Goal: Navigation & Orientation: Find specific page/section

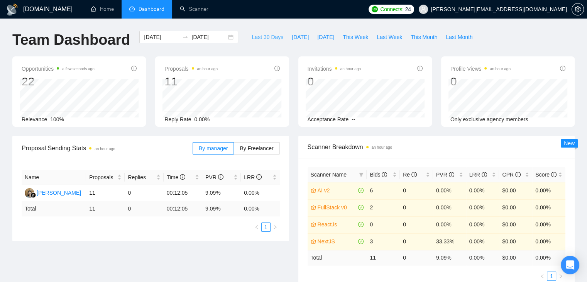
click at [251, 38] on span "Last 30 Days" at bounding box center [267, 37] width 32 height 8
type input "2025-08-23"
type input "2025-09-22"
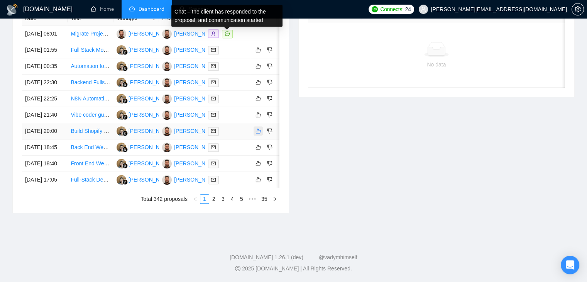
scroll to position [417, 0]
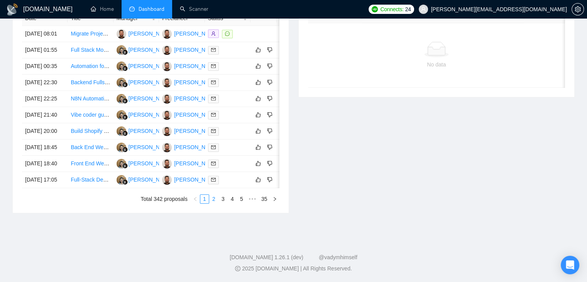
click at [214, 203] on li "2" at bounding box center [213, 198] width 9 height 9
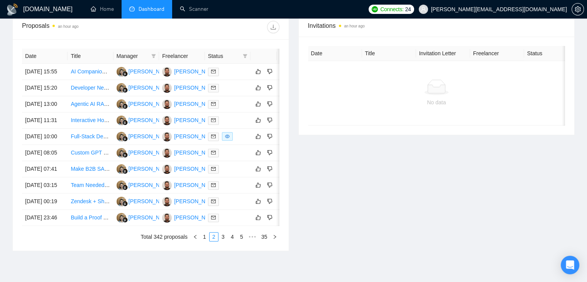
scroll to position [417, 0]
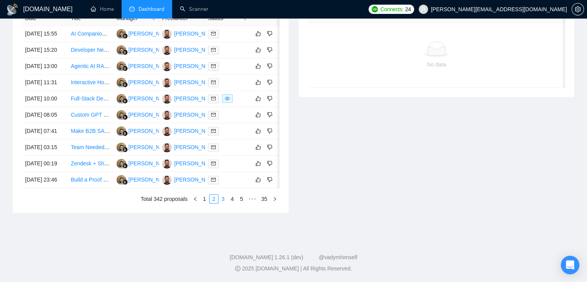
click at [221, 199] on link "3" at bounding box center [223, 198] width 8 height 8
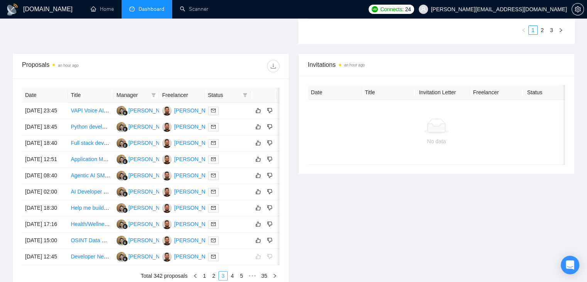
scroll to position [378, 0]
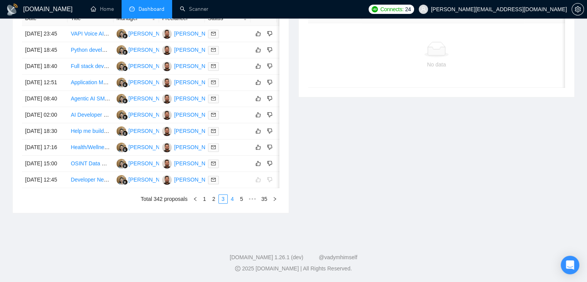
click at [231, 203] on link "4" at bounding box center [232, 198] width 8 height 8
click at [210, 203] on link "3" at bounding box center [213, 198] width 8 height 8
click at [213, 203] on link "2" at bounding box center [213, 198] width 8 height 8
click at [205, 203] on link "1" at bounding box center [204, 198] width 8 height 8
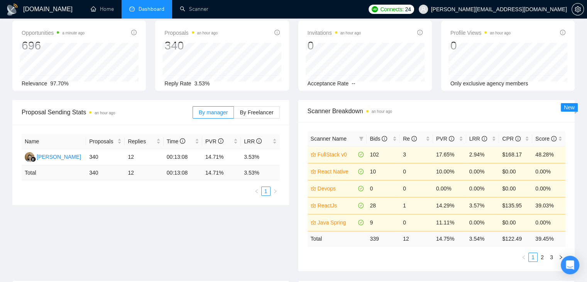
scroll to position [0, 0]
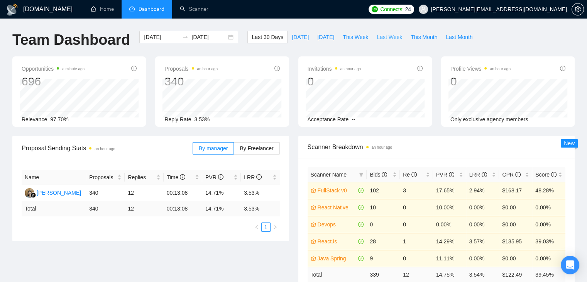
click at [379, 39] on span "Last Week" at bounding box center [388, 37] width 25 height 8
type input "2025-09-15"
type input "2025-09-21"
click at [267, 37] on span "Last 30 Days" at bounding box center [267, 37] width 32 height 8
type input "2025-08-23"
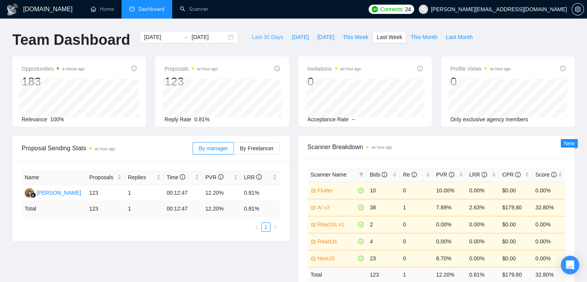
type input "2025-09-22"
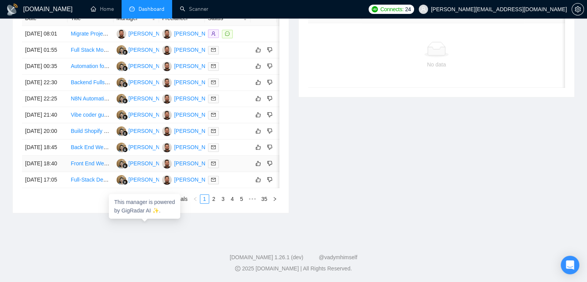
scroll to position [417, 0]
click at [227, 200] on link "3" at bounding box center [223, 198] width 8 height 8
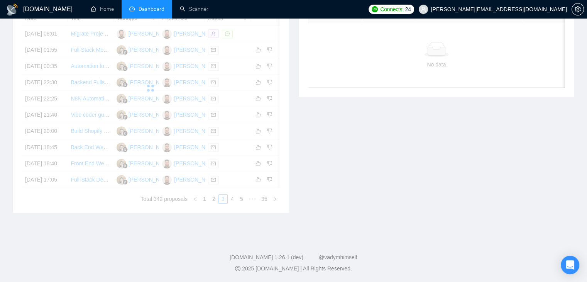
scroll to position [378, 0]
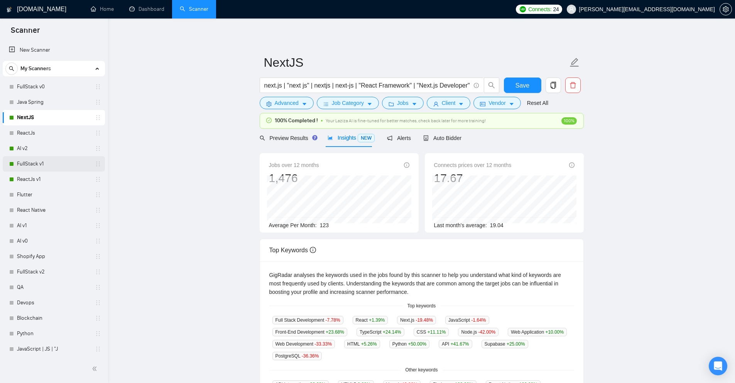
click at [50, 161] on link "FullStack v1" at bounding box center [53, 163] width 73 height 15
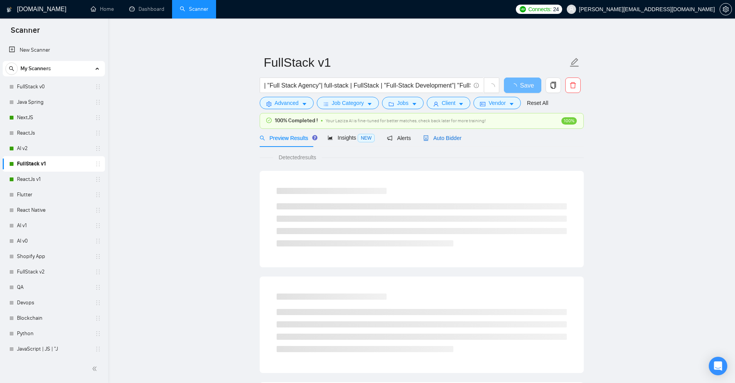
click at [441, 135] on span "Auto Bidder" at bounding box center [442, 138] width 38 height 6
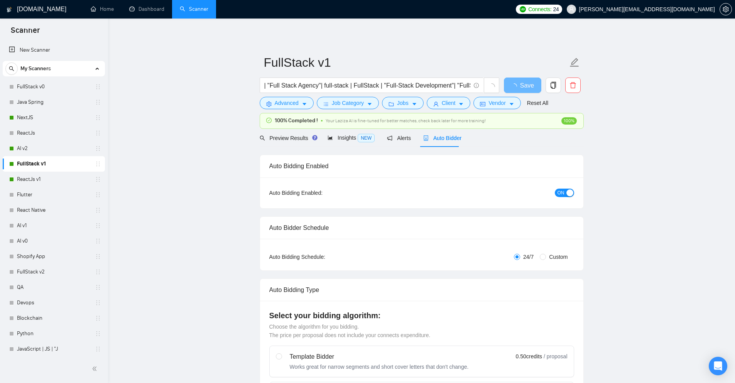
checkbox input "true"
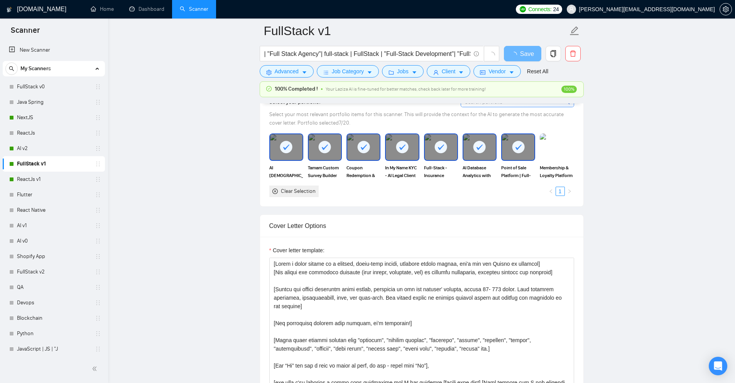
scroll to position [771, 0]
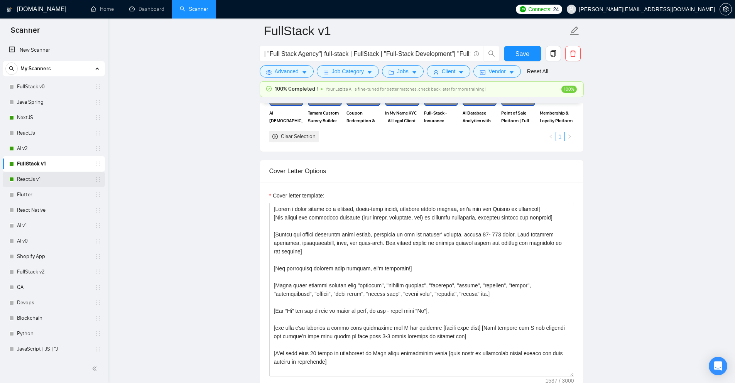
click at [36, 182] on link "ReactJs v1" at bounding box center [53, 179] width 73 height 15
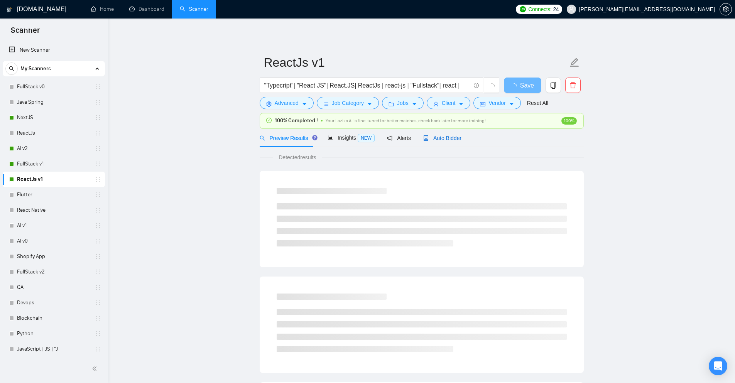
click at [433, 141] on span "Auto Bidder" at bounding box center [442, 138] width 38 height 6
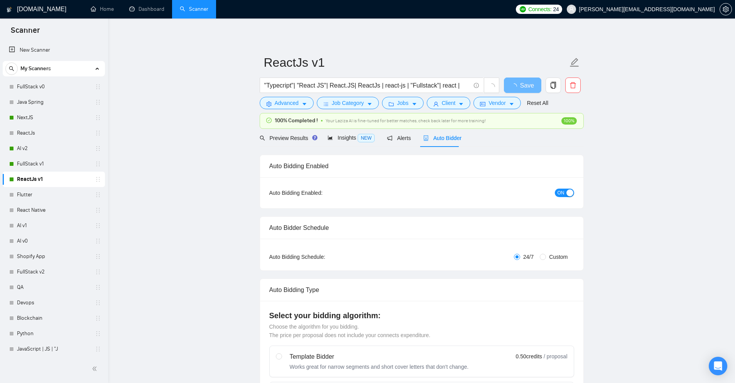
checkbox input "true"
click at [357, 134] on span "NEW" at bounding box center [365, 138] width 17 height 8
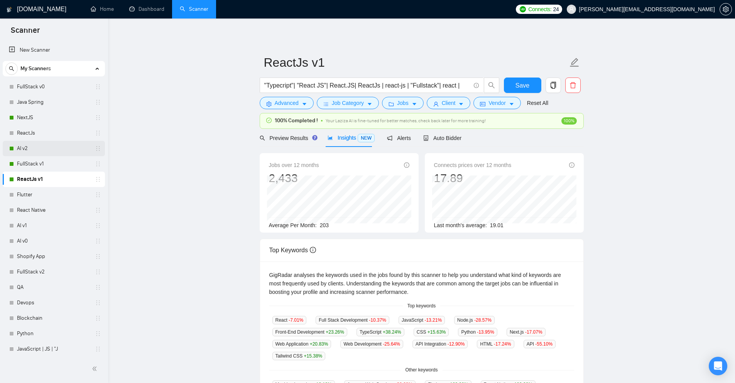
click at [44, 150] on link "AI v2" at bounding box center [53, 148] width 73 height 15
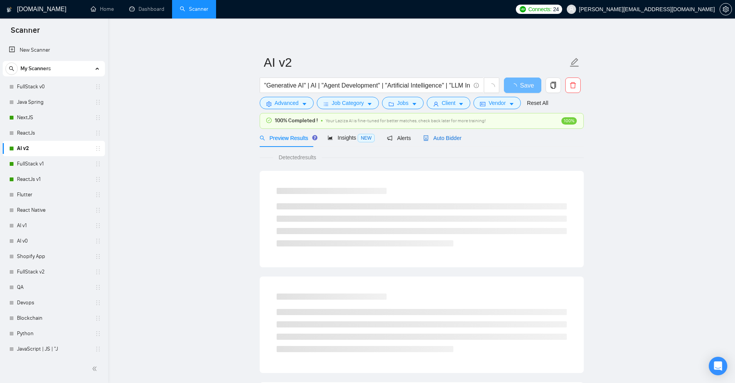
click at [431, 140] on span "Auto Bidder" at bounding box center [442, 138] width 38 height 6
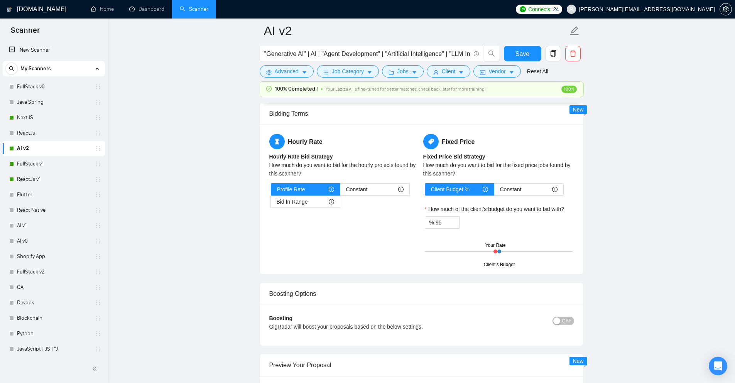
scroll to position [1234, 0]
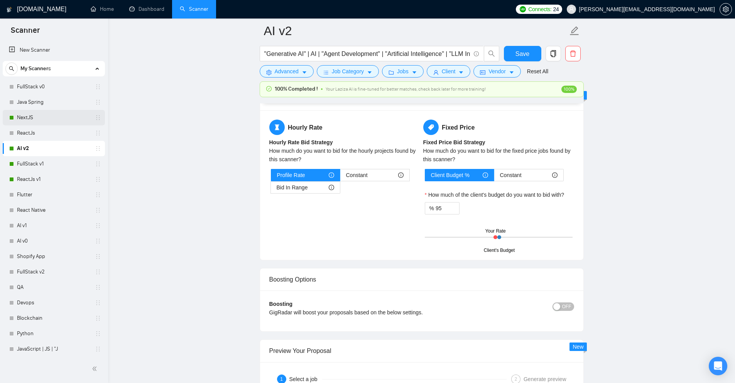
click at [44, 120] on link "NextJS" at bounding box center [53, 117] width 73 height 15
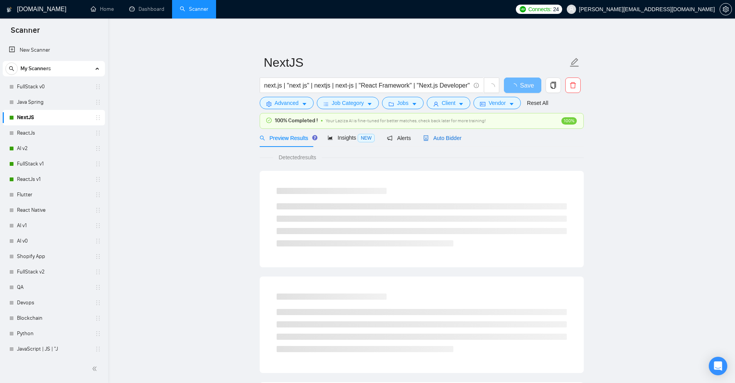
click at [450, 141] on span "Auto Bidder" at bounding box center [442, 138] width 38 height 6
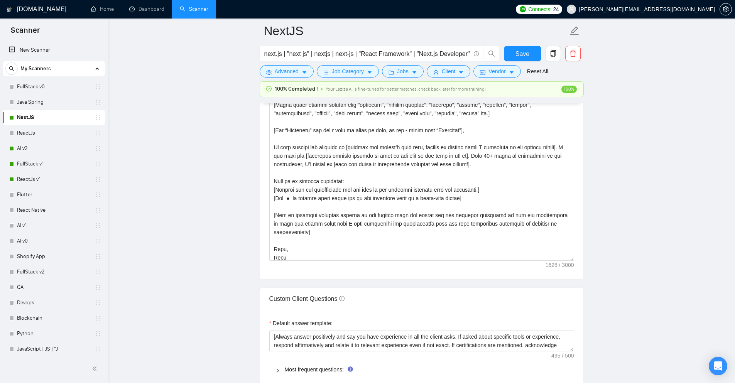
scroll to position [59, 0]
